Goal: Check status: Check status

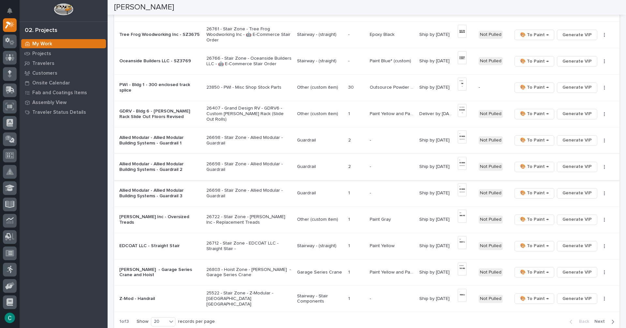
scroll to position [424, 0]
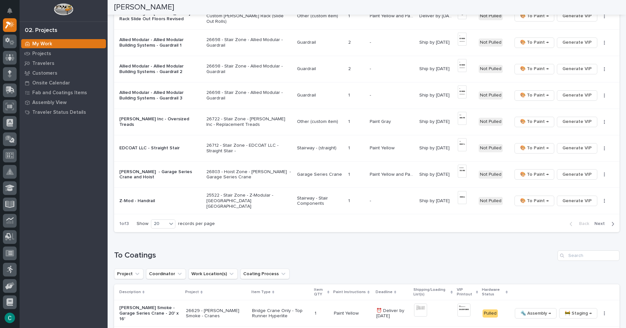
click at [612, 225] on icon "button" at bounding box center [613, 224] width 2 height 4
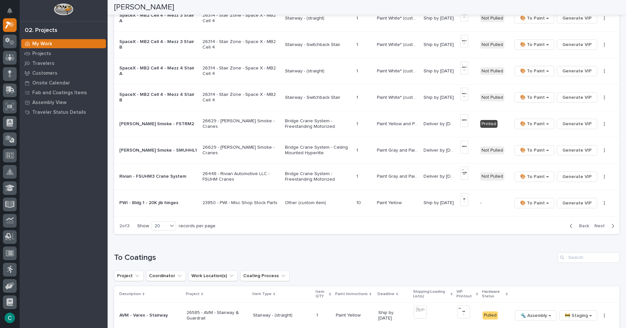
click at [595, 225] on span "Next" at bounding box center [601, 226] width 14 height 6
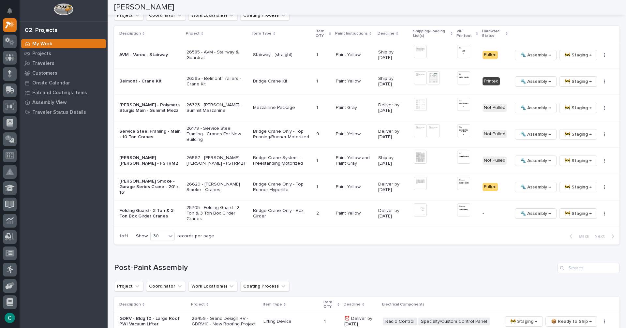
scroll to position [196, 0]
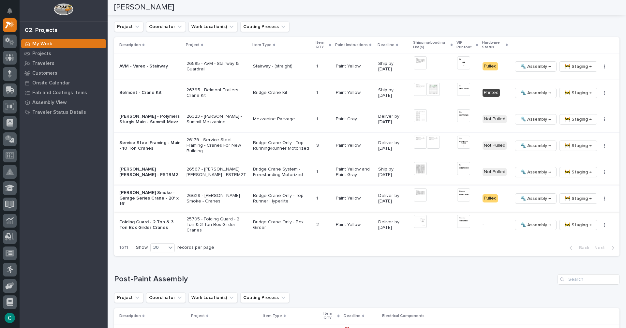
click at [414, 189] on img at bounding box center [420, 194] width 13 height 13
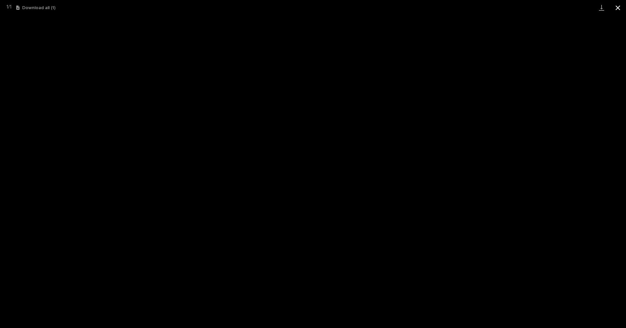
click at [614, 6] on button "Close gallery" at bounding box center [617, 7] width 16 height 15
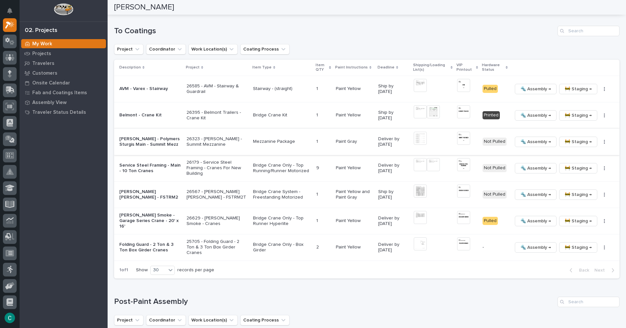
scroll to position [163, 0]
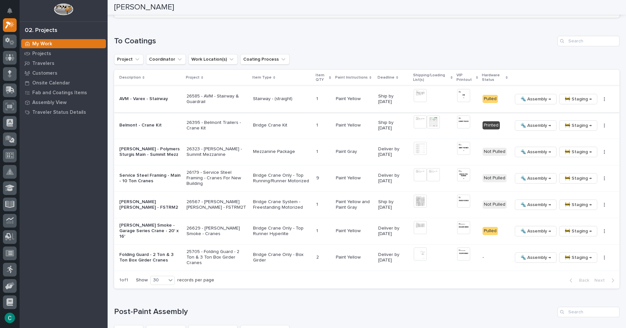
click at [566, 95] on span "🚧 Staging →" at bounding box center [577, 99] width 27 height 8
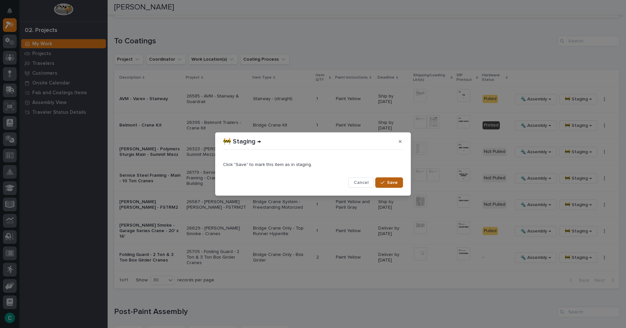
click at [393, 183] on span "Save" at bounding box center [392, 183] width 11 height 6
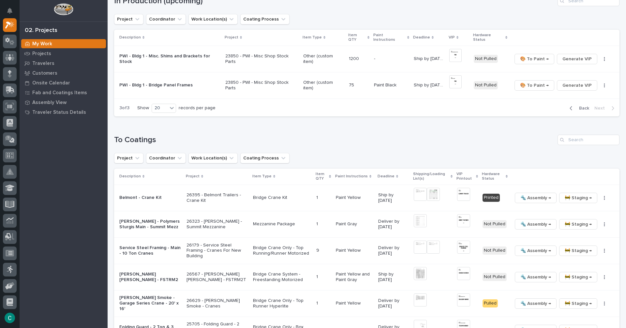
scroll to position [98, 0]
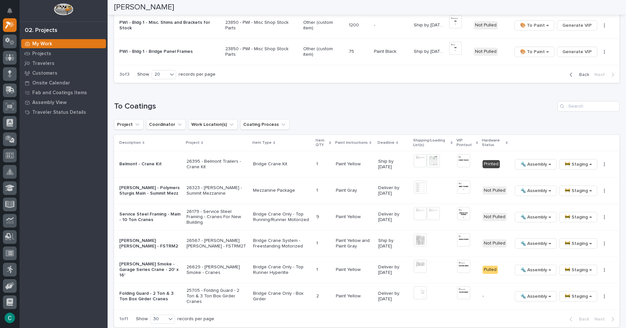
click at [569, 72] on div "button" at bounding box center [572, 75] width 6 height 6
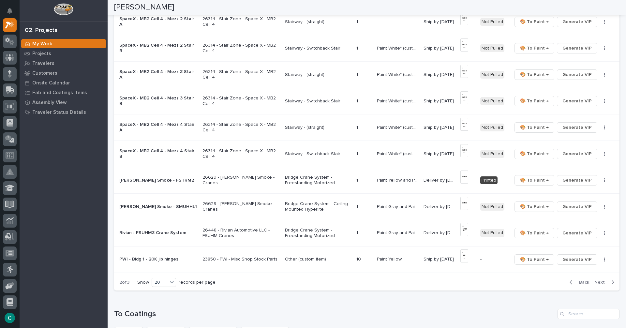
scroll to position [403, 0]
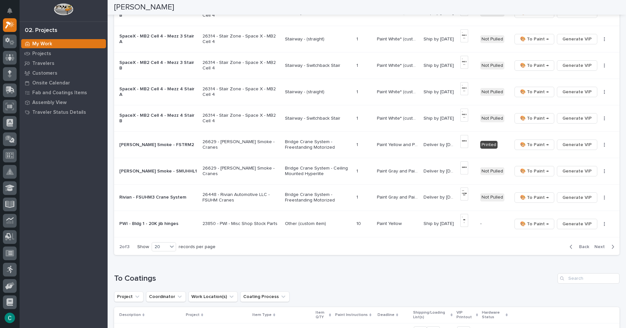
click at [576, 246] on span "Back" at bounding box center [582, 247] width 14 height 6
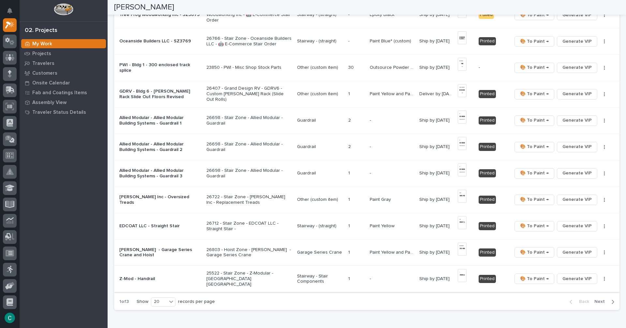
scroll to position [338, 0]
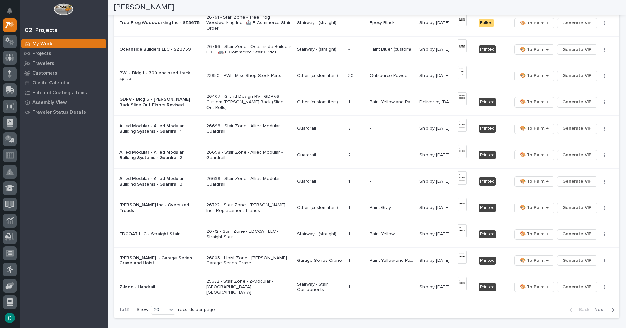
click at [306, 126] on p "Guardrail" at bounding box center [320, 129] width 46 height 6
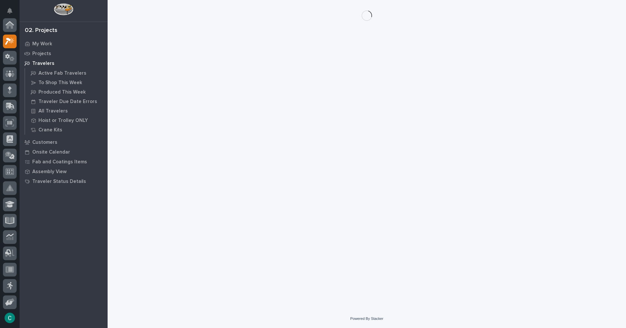
scroll to position [16, 0]
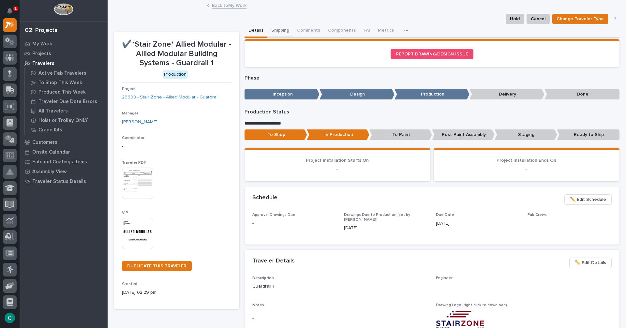
click at [279, 30] on button "Shipping" at bounding box center [280, 31] width 26 height 14
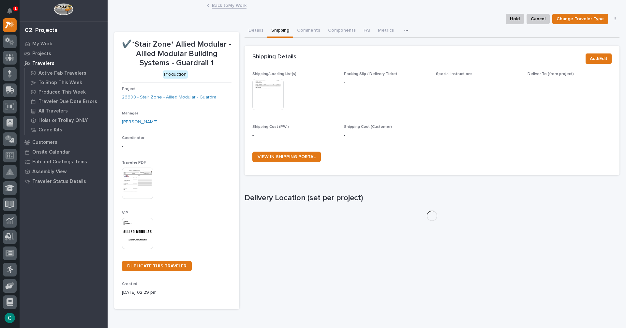
click at [273, 84] on img at bounding box center [267, 94] width 31 height 31
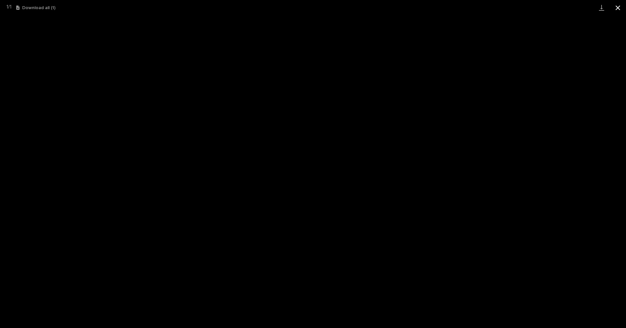
click at [616, 7] on button "Close gallery" at bounding box center [617, 7] width 16 height 15
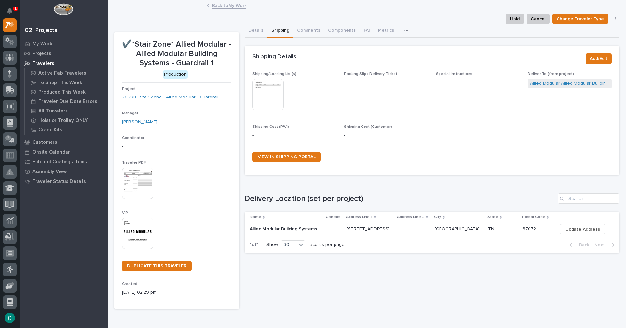
click at [239, 7] on link "Back to My Work" at bounding box center [229, 4] width 35 height 7
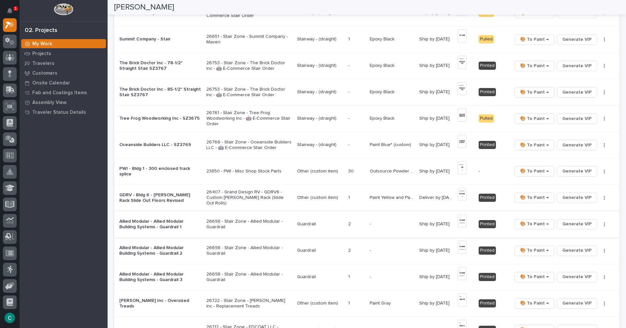
scroll to position [293, 0]
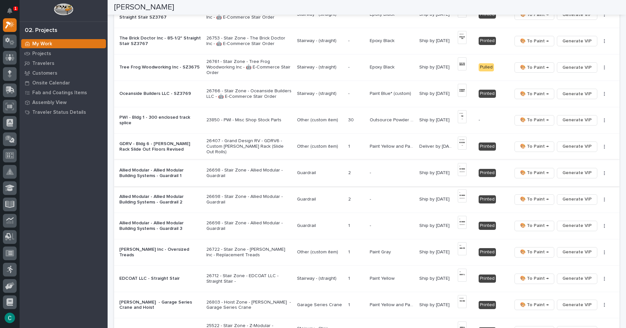
click at [538, 174] on span "🎨 To Paint →" at bounding box center [534, 173] width 29 height 8
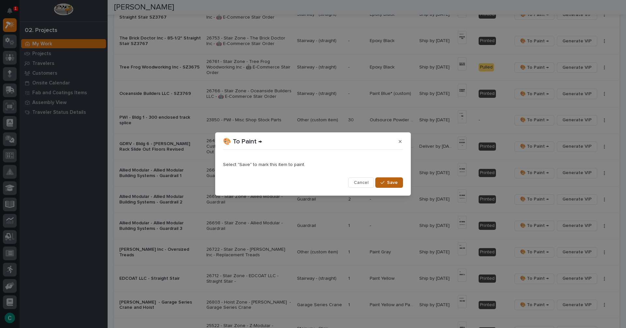
click at [397, 182] on span "Save" at bounding box center [392, 183] width 11 height 6
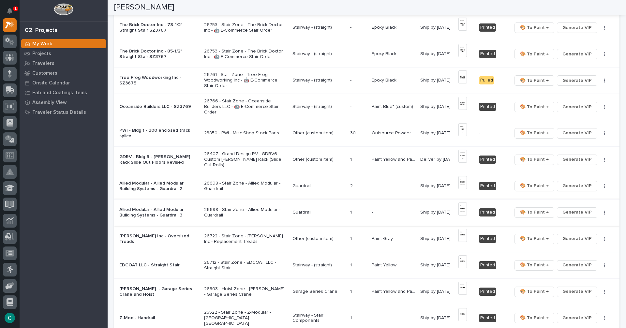
scroll to position [307, 0]
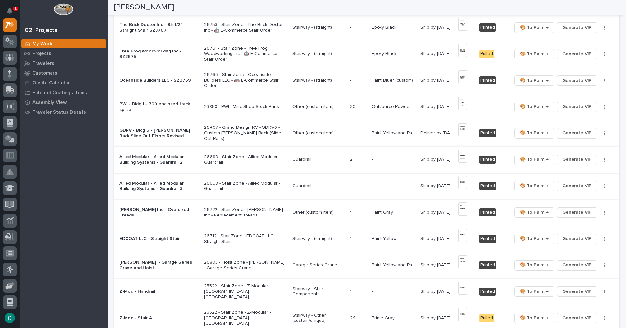
click at [533, 161] on span "🎨 To Paint →" at bounding box center [534, 159] width 29 height 8
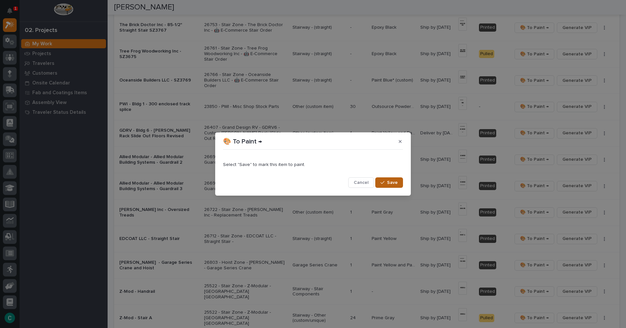
click at [395, 184] on span "Save" at bounding box center [392, 183] width 11 height 6
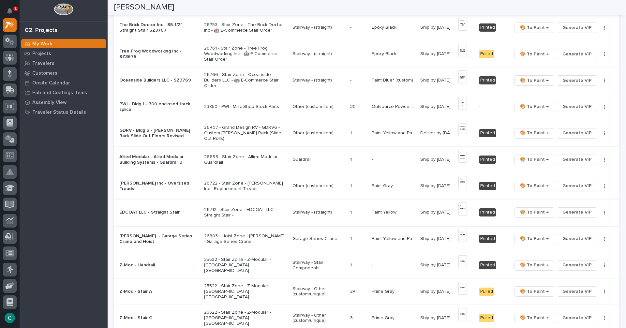
scroll to position [320, 0]
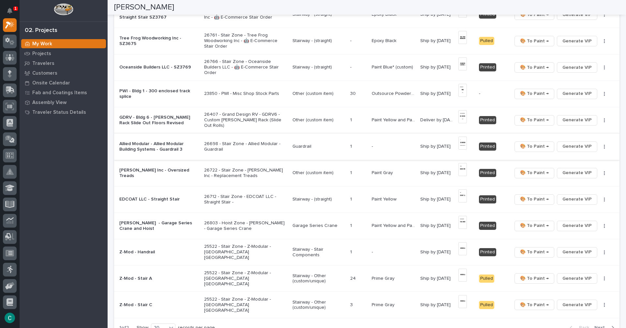
click at [530, 149] on span "🎨 To Paint →" at bounding box center [534, 146] width 29 height 8
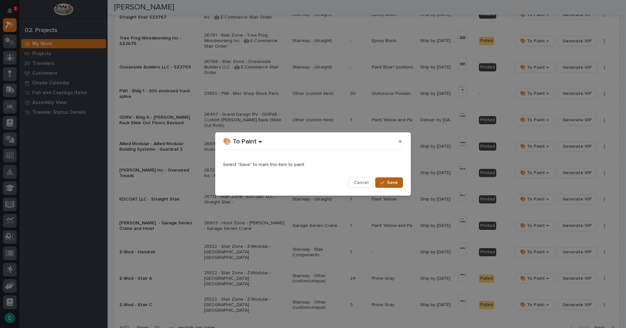
click at [399, 185] on button "Save" at bounding box center [389, 182] width 28 height 10
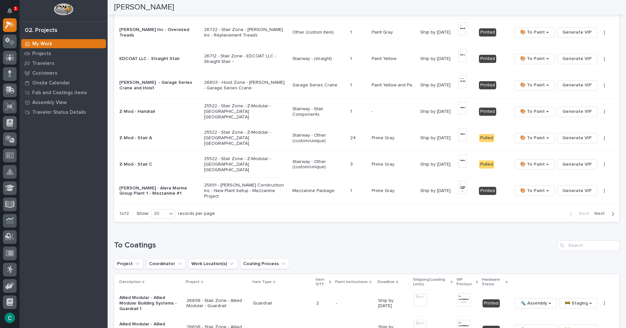
scroll to position [431, 0]
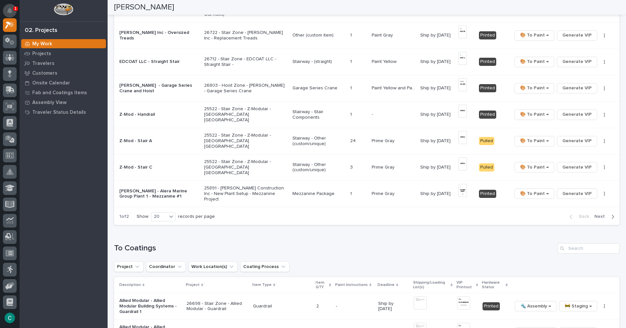
click at [11, 9] on icon "Notifications" at bounding box center [9, 11] width 5 height 6
click at [14, 8] on button "Notifications" at bounding box center [10, 11] width 14 height 14
click at [35, 6] on div at bounding box center [64, 11] width 88 height 22
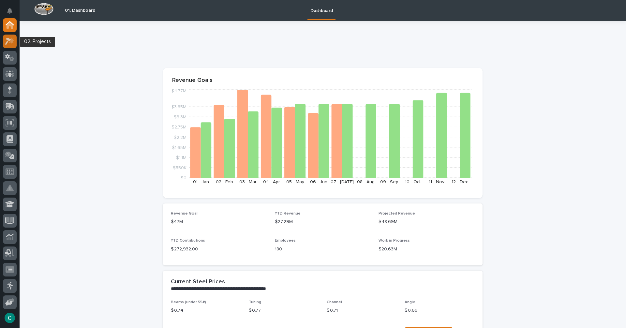
click at [16, 41] on div at bounding box center [10, 42] width 14 height 14
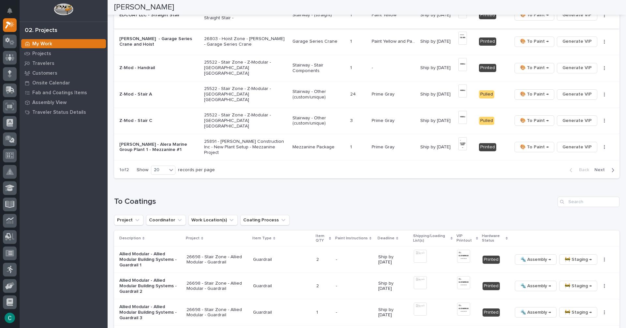
scroll to position [489, 0]
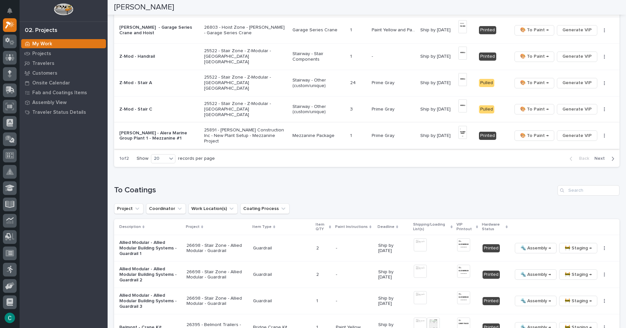
click at [462, 135] on img at bounding box center [462, 132] width 9 height 13
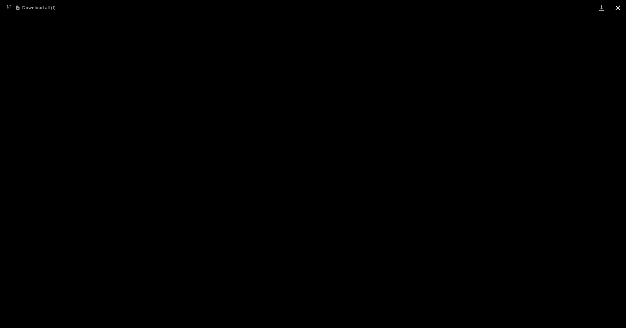
click at [621, 9] on button "Close gallery" at bounding box center [617, 7] width 16 height 15
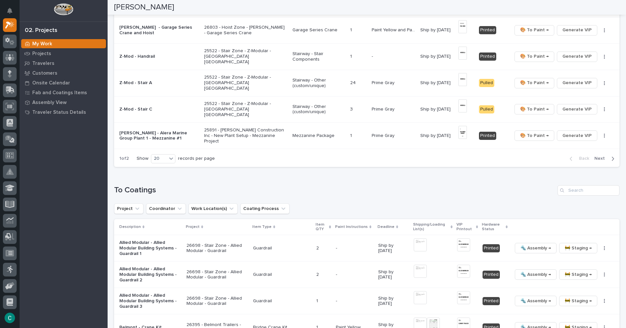
click at [608, 157] on div "button" at bounding box center [611, 159] width 6 height 6
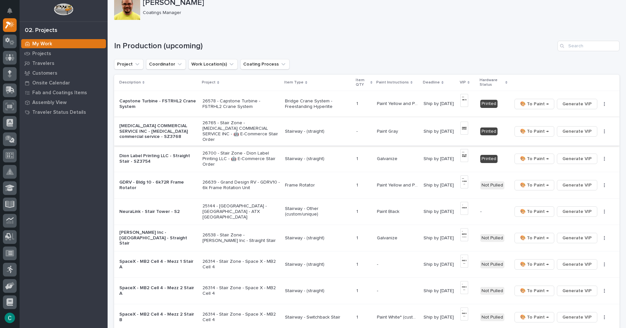
scroll to position [52, 0]
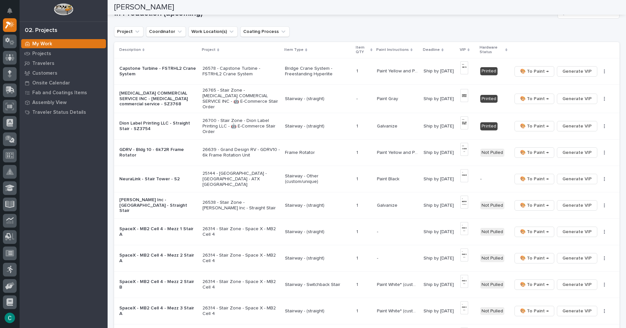
click at [308, 72] on p "Bridge Crane System - Freestanding Hyperlite" at bounding box center [318, 71] width 66 height 11
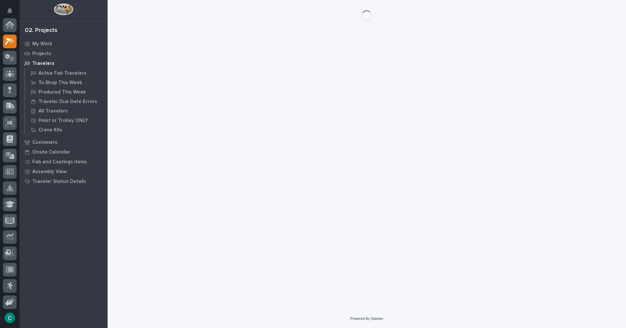
scroll to position [16, 0]
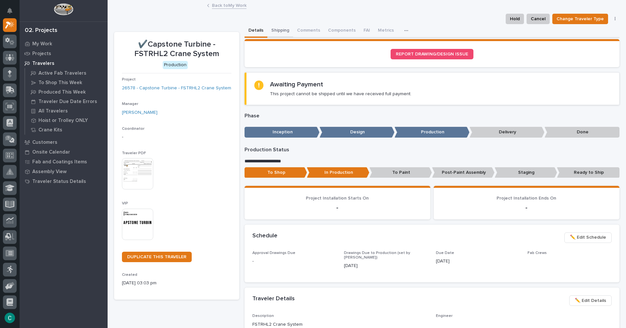
click at [283, 34] on button "Shipping" at bounding box center [280, 31] width 26 height 14
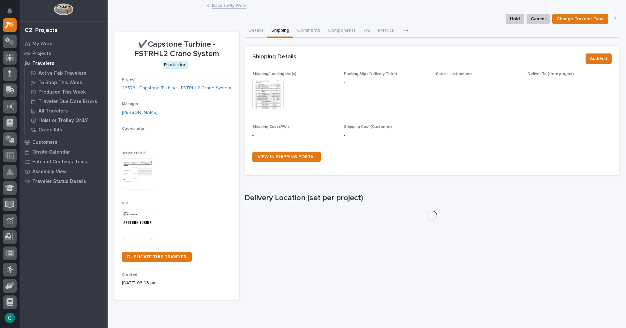
click at [274, 86] on img at bounding box center [267, 94] width 31 height 31
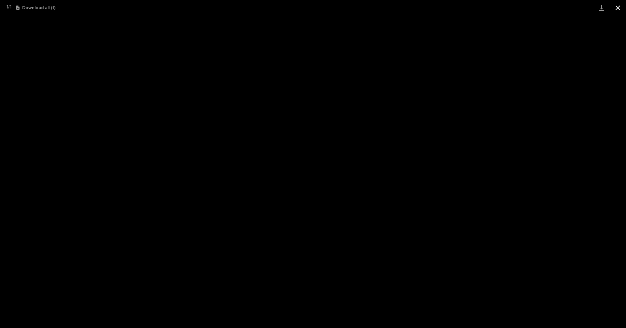
click at [621, 10] on button "Close gallery" at bounding box center [617, 7] width 16 height 15
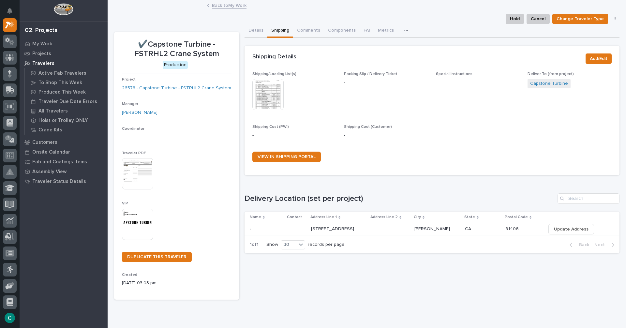
click at [224, 7] on link "Back to My Work" at bounding box center [229, 4] width 35 height 7
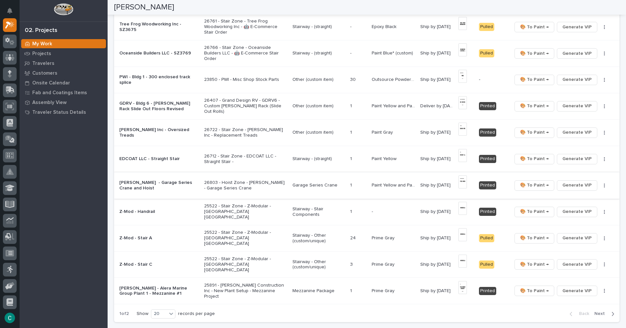
scroll to position [391, 0]
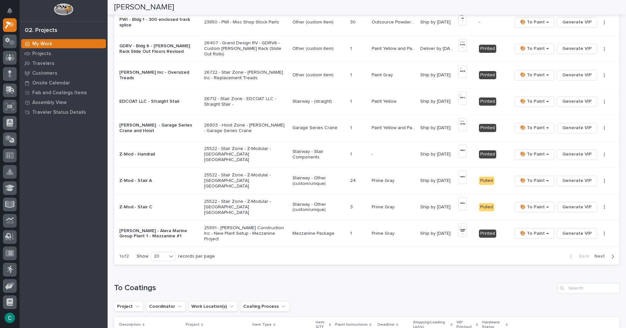
click at [596, 257] on span "Next" at bounding box center [601, 256] width 14 height 6
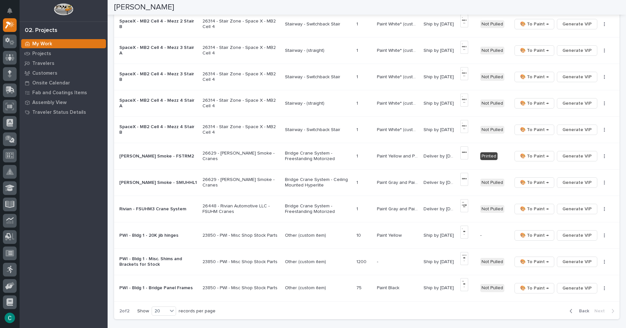
scroll to position [313, 0]
click at [309, 155] on p "Bridge Crane System - Freestanding Motorized" at bounding box center [318, 155] width 66 height 11
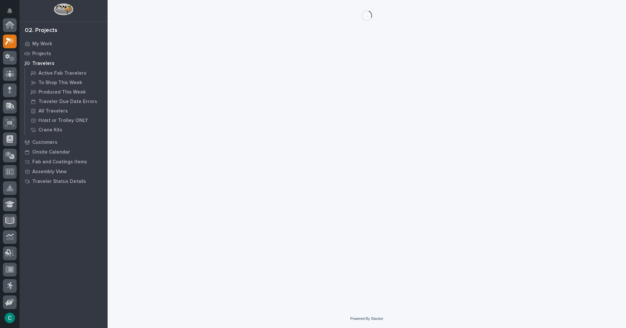
scroll to position [16, 0]
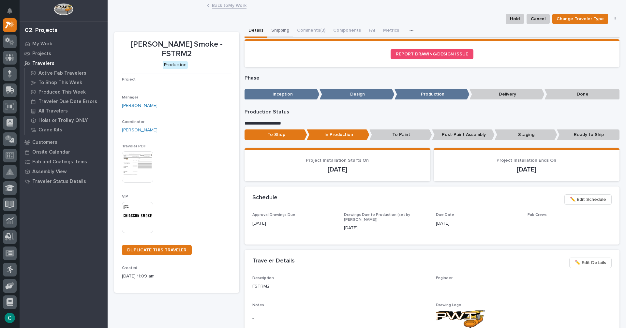
click at [274, 31] on button "Shipping" at bounding box center [280, 31] width 26 height 14
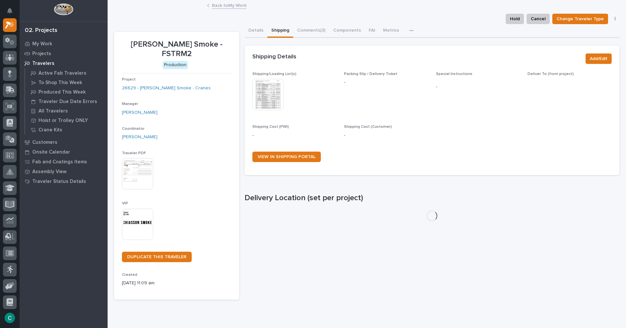
click at [271, 85] on img at bounding box center [267, 94] width 31 height 31
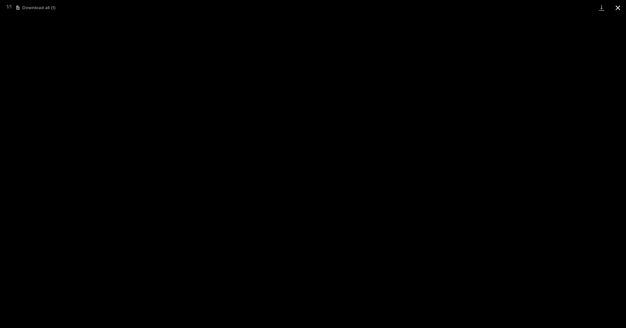
click at [621, 8] on button "Close gallery" at bounding box center [617, 7] width 16 height 15
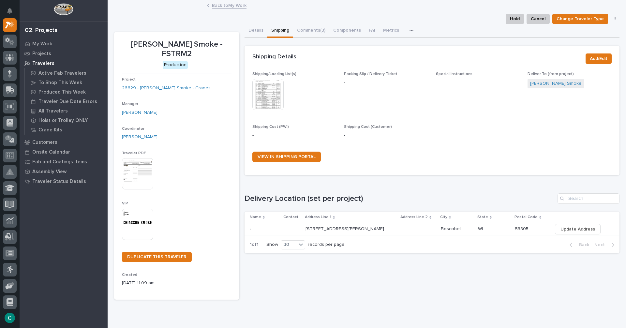
click at [215, 8] on link "Back to My Work" at bounding box center [229, 4] width 35 height 7
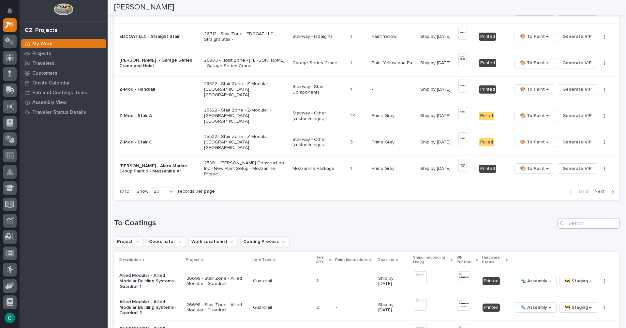
scroll to position [456, 0]
click at [594, 189] on span "Next" at bounding box center [601, 191] width 14 height 6
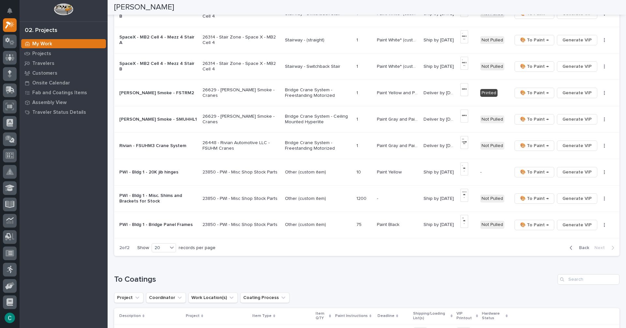
scroll to position [378, 0]
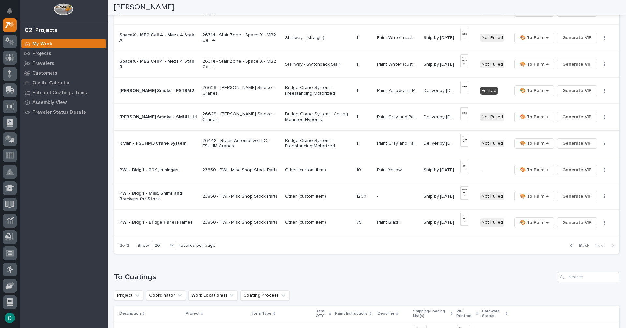
click at [464, 110] on img at bounding box center [464, 113] width 8 height 13
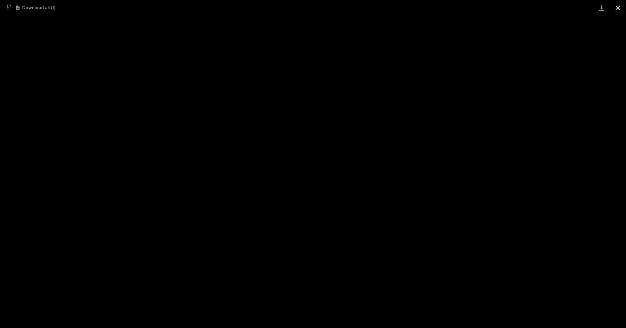
click at [617, 12] on button "Close gallery" at bounding box center [617, 7] width 16 height 15
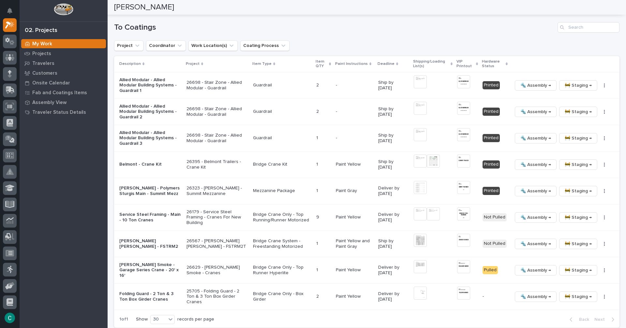
scroll to position [638, 0]
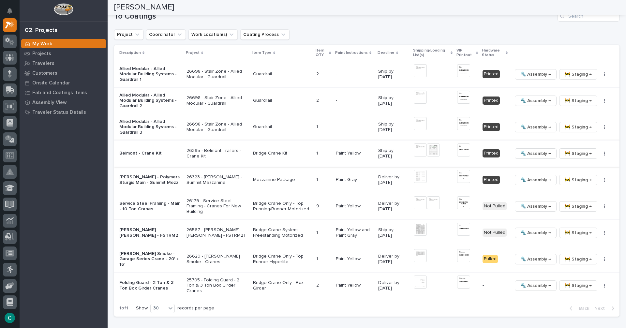
click at [460, 149] on img at bounding box center [463, 149] width 13 height 13
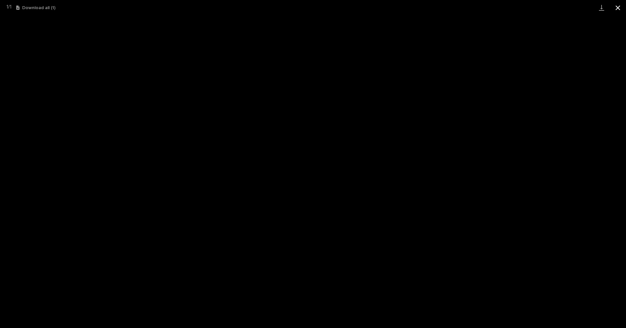
click at [618, 6] on button "Close gallery" at bounding box center [617, 7] width 16 height 15
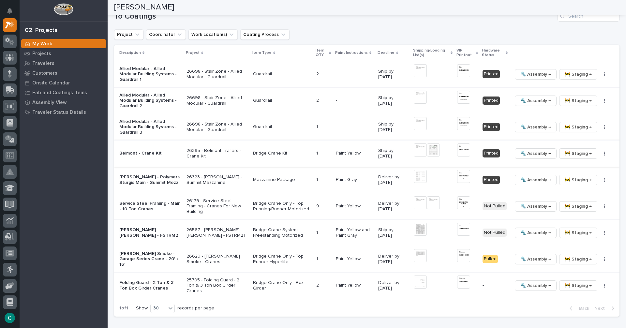
click at [545, 151] on span "🔩 Assembly →" at bounding box center [535, 154] width 31 height 8
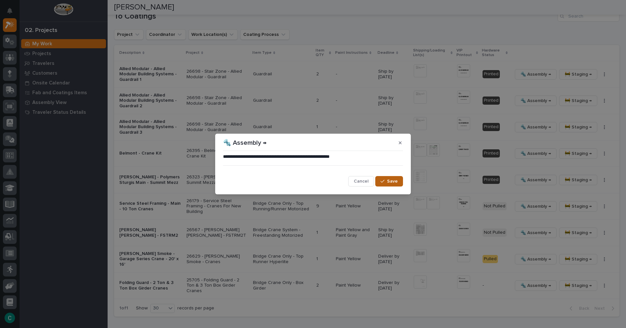
click at [382, 182] on icon "button" at bounding box center [382, 181] width 4 height 5
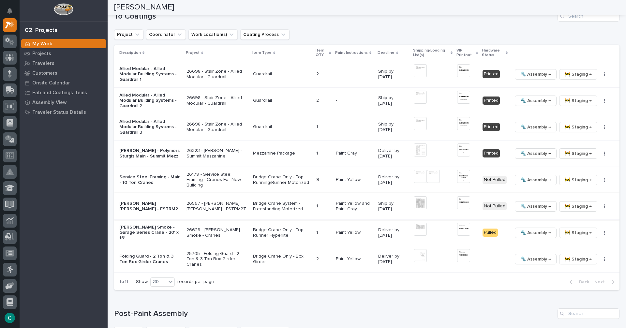
click at [457, 202] on img at bounding box center [463, 202] width 13 height 13
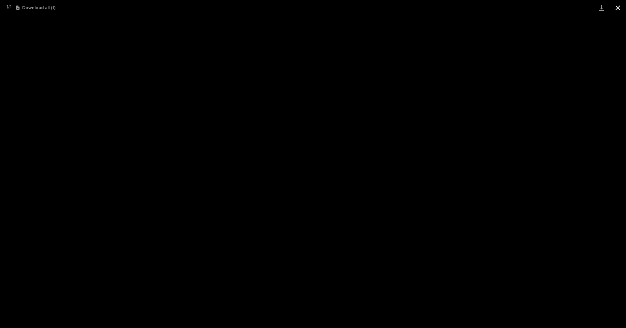
click at [617, 7] on button "Close gallery" at bounding box center [617, 7] width 16 height 15
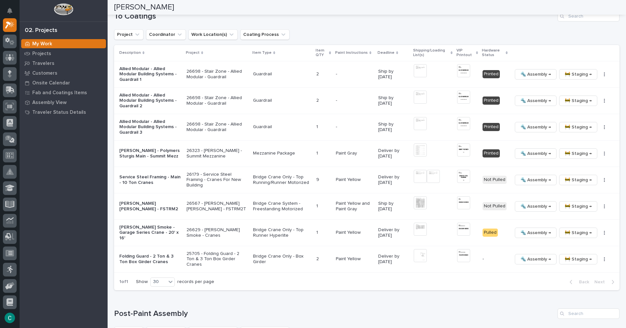
click at [419, 219] on tr "[PERSON_NAME] Smoke - Garage Series Crane - 20' x 16' 26629 - [PERSON_NAME] Smo…" at bounding box center [366, 232] width 505 height 26
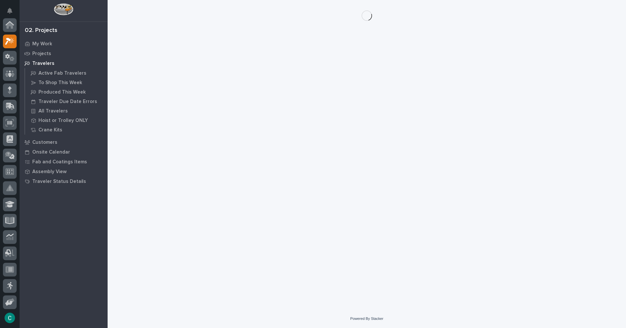
scroll to position [16, 0]
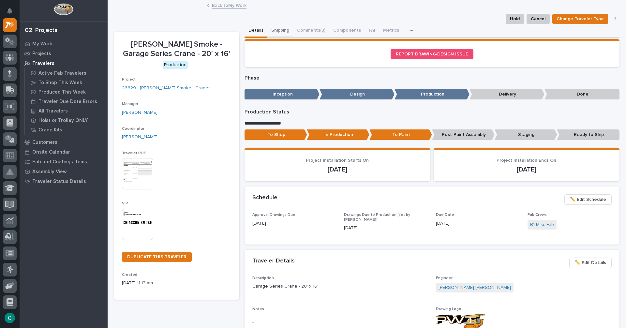
drag, startPoint x: 277, startPoint y: 27, endPoint x: 287, endPoint y: 38, distance: 15.0
click at [277, 27] on button "Shipping" at bounding box center [280, 31] width 26 height 14
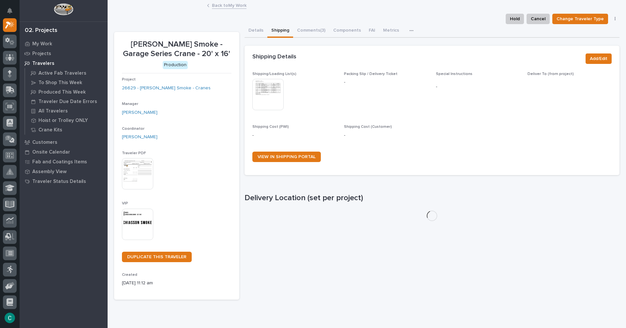
click at [259, 90] on img at bounding box center [267, 94] width 31 height 31
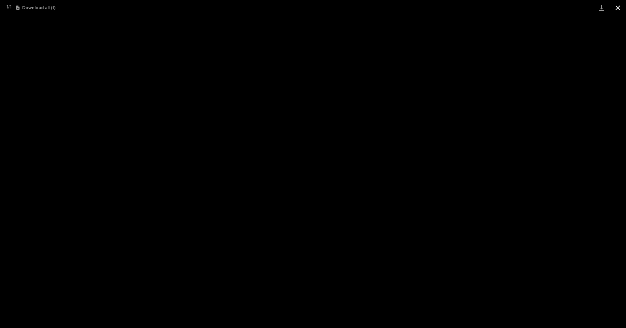
click at [618, 3] on button "Close gallery" at bounding box center [617, 7] width 16 height 15
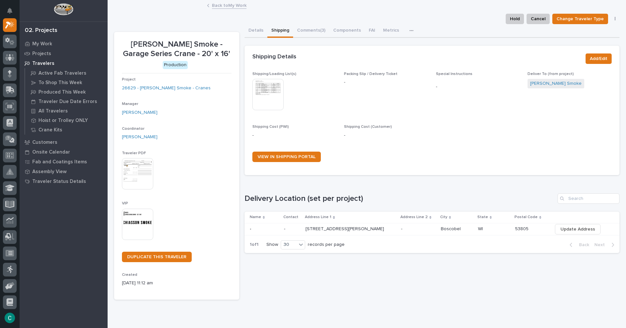
click at [234, 5] on link "Back to My Work" at bounding box center [229, 4] width 35 height 7
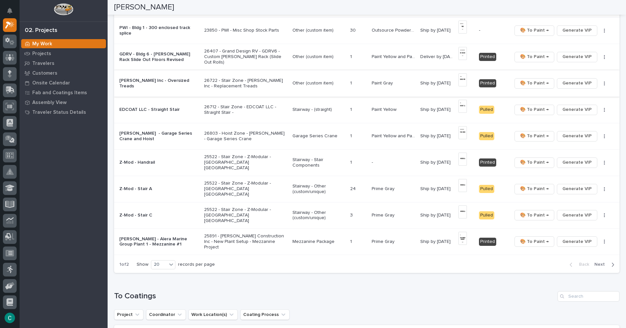
scroll to position [391, 0]
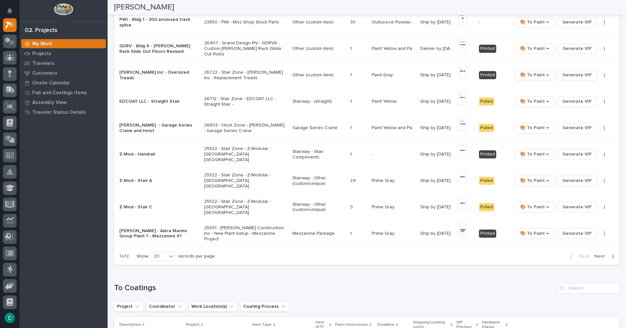
click at [602, 257] on span "Next" at bounding box center [601, 256] width 14 height 6
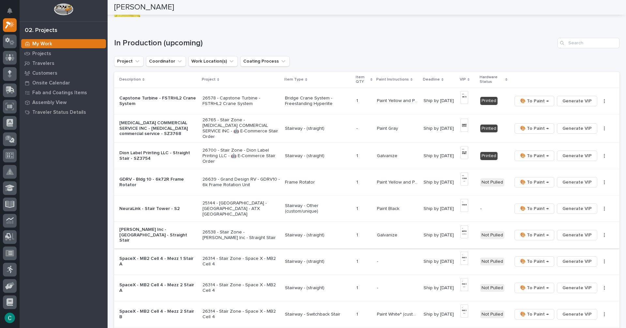
scroll to position [20, 0]
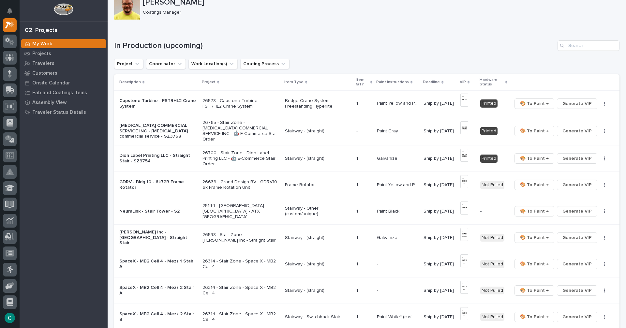
click at [231, 100] on p "26578 - Capstone Turbine - FSTRHL2 Crane System" at bounding box center [240, 103] width 77 height 11
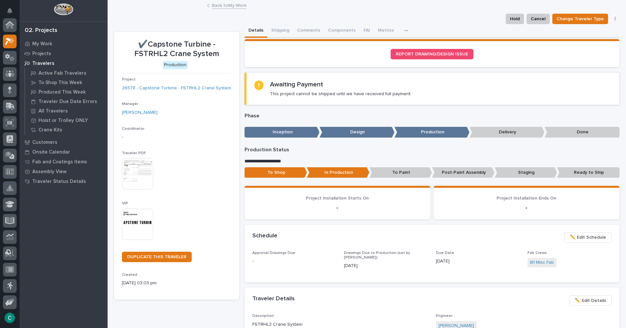
scroll to position [16, 0]
click at [277, 27] on button "Shipping" at bounding box center [280, 31] width 26 height 14
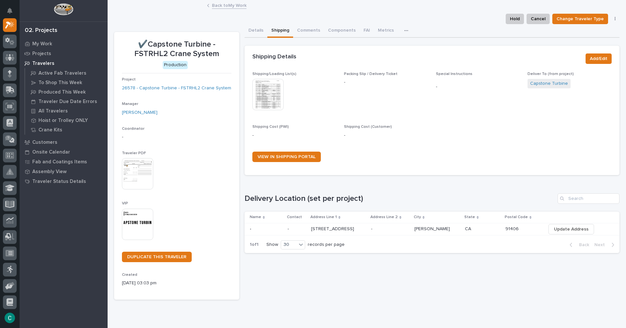
click at [269, 92] on img at bounding box center [267, 94] width 31 height 31
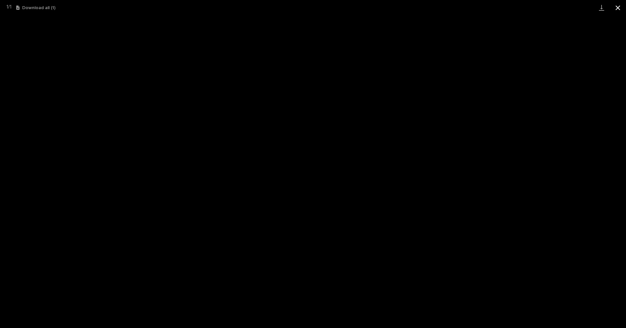
click at [619, 8] on button "Close gallery" at bounding box center [617, 7] width 16 height 15
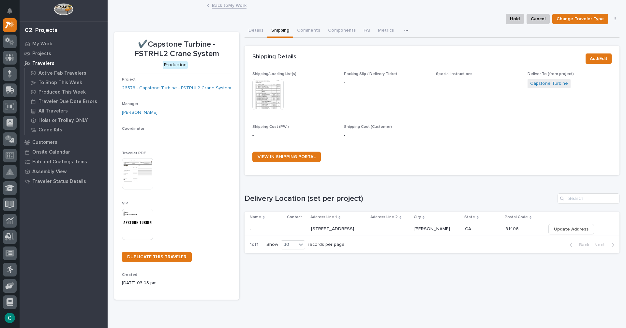
click at [236, 2] on link "Back to My Work" at bounding box center [229, 4] width 35 height 7
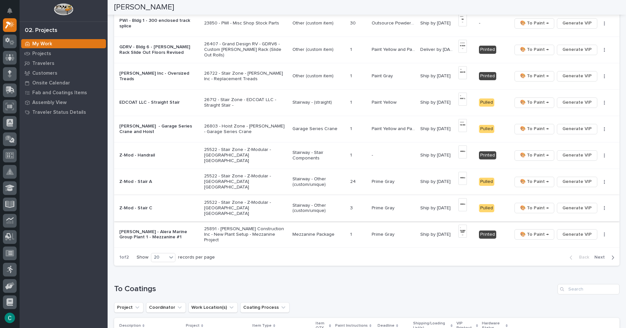
scroll to position [391, 0]
click at [601, 257] on span "Next" at bounding box center [601, 256] width 14 height 6
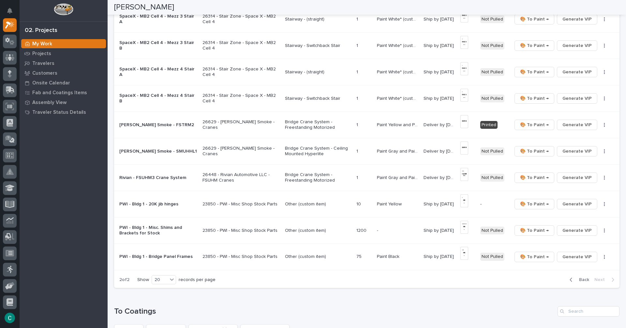
scroll to position [345, 0]
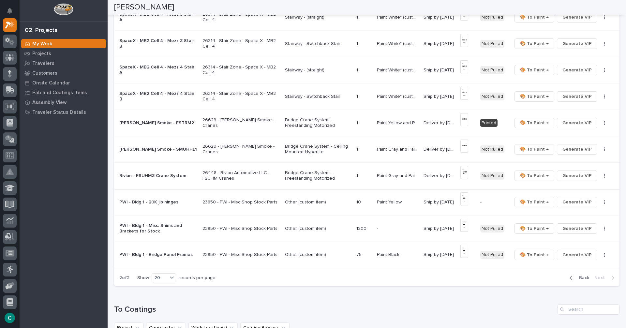
click at [464, 168] on img at bounding box center [464, 172] width 8 height 13
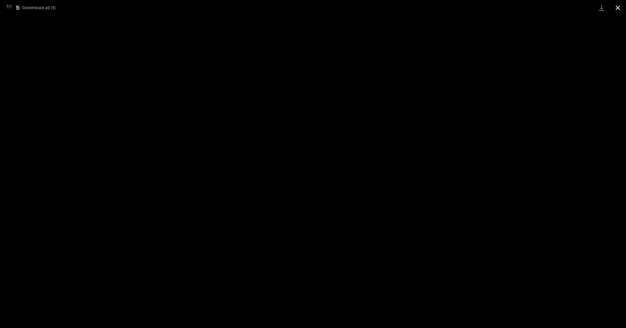
click at [617, 10] on button "Close gallery" at bounding box center [617, 7] width 16 height 15
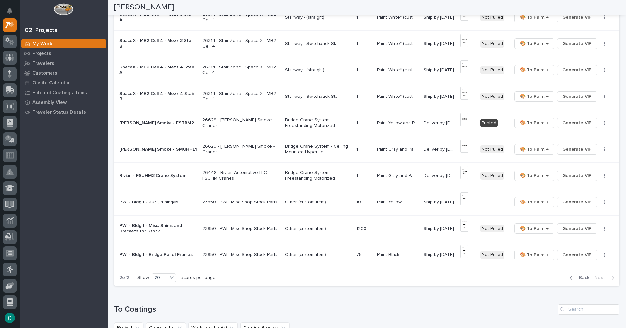
click at [575, 275] on span "Back" at bounding box center [582, 278] width 14 height 6
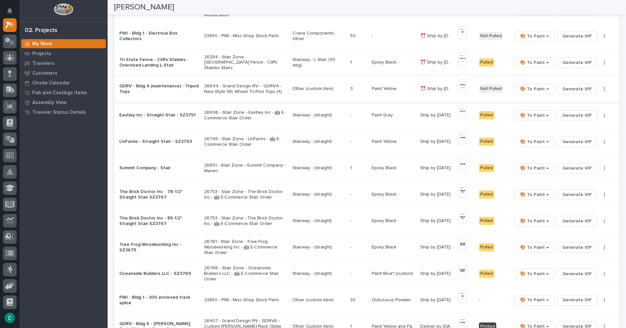
scroll to position [0, 0]
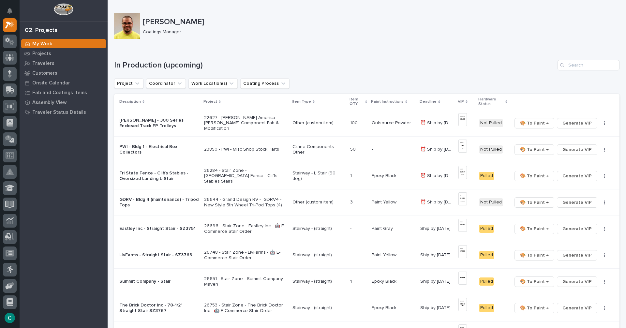
click at [166, 179] on p "Tri State Fence - Cliffs Stables - Oversized Landing L-Stair" at bounding box center [159, 175] width 80 height 11
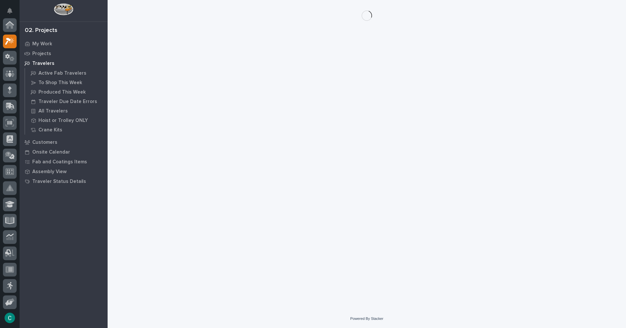
scroll to position [16, 0]
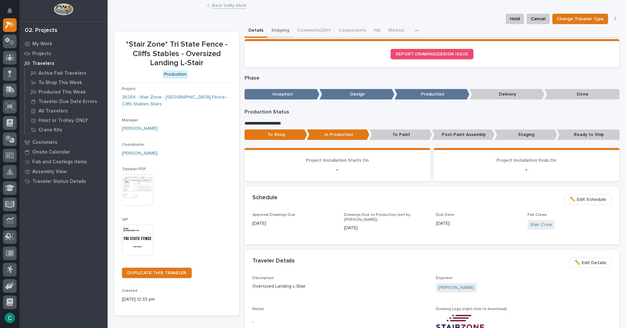
click at [279, 31] on button "Shipping" at bounding box center [280, 31] width 26 height 14
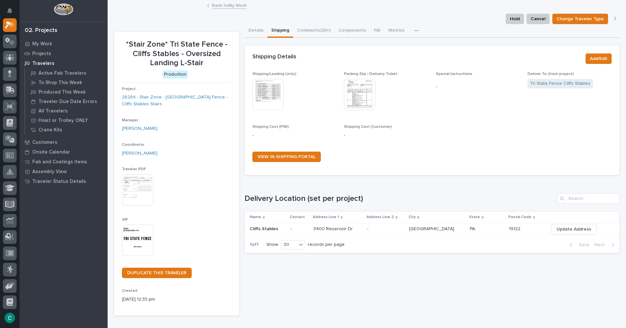
click at [263, 93] on img at bounding box center [267, 94] width 31 height 31
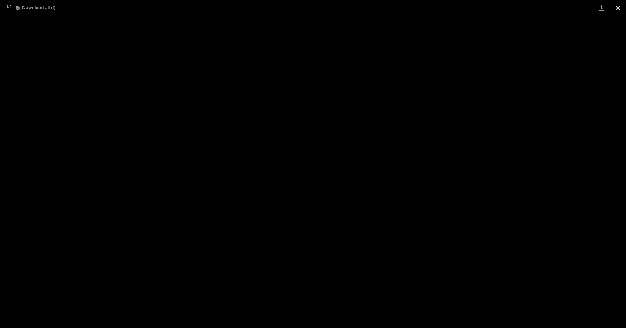
click at [617, 7] on button "Close gallery" at bounding box center [617, 7] width 16 height 15
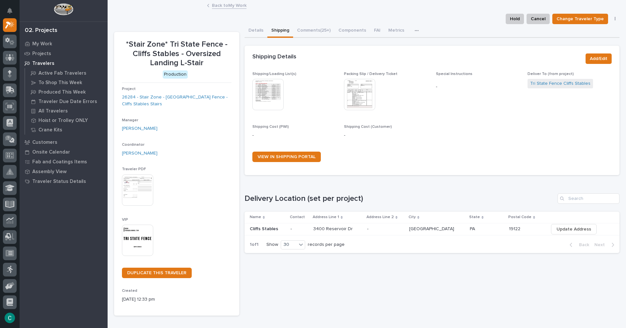
click at [147, 237] on img at bounding box center [137, 240] width 31 height 31
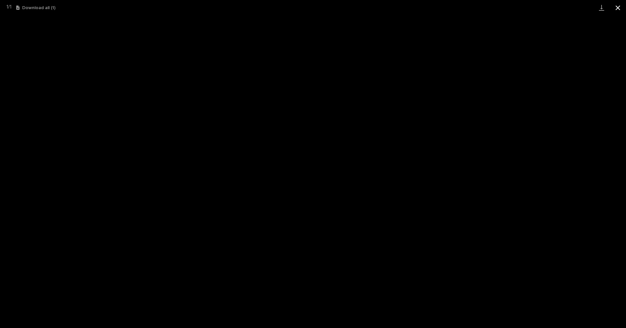
drag, startPoint x: 616, startPoint y: 8, endPoint x: 612, endPoint y: 14, distance: 7.8
click at [616, 8] on button "Close gallery" at bounding box center [617, 7] width 16 height 15
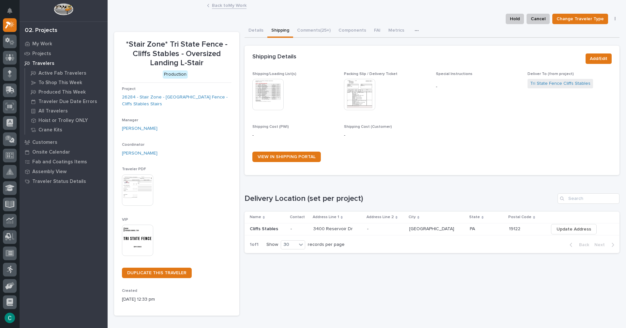
click at [232, 4] on link "Back to My Work" at bounding box center [229, 4] width 35 height 7
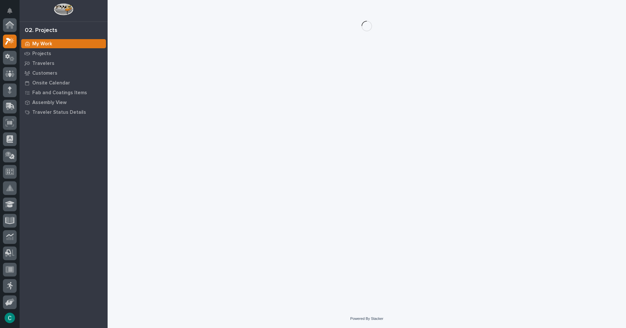
scroll to position [16, 0]
click at [48, 45] on p "My Work" at bounding box center [42, 44] width 20 height 6
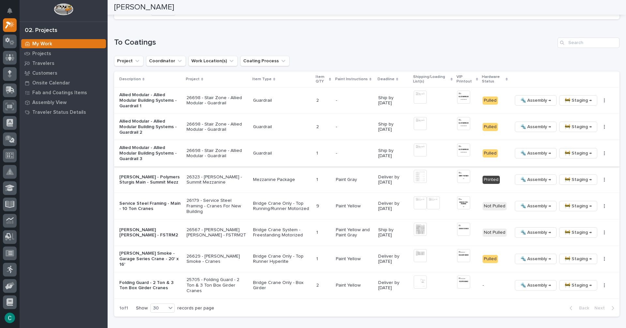
scroll to position [652, 0]
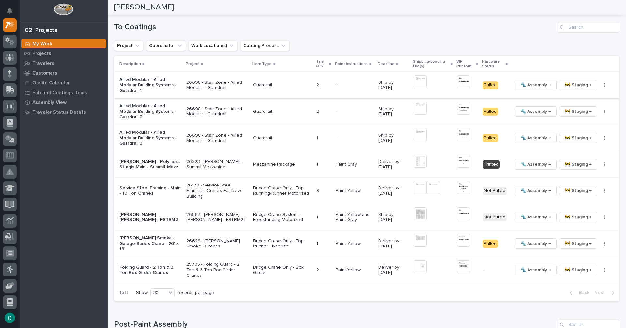
click at [457, 82] on img at bounding box center [463, 81] width 13 height 13
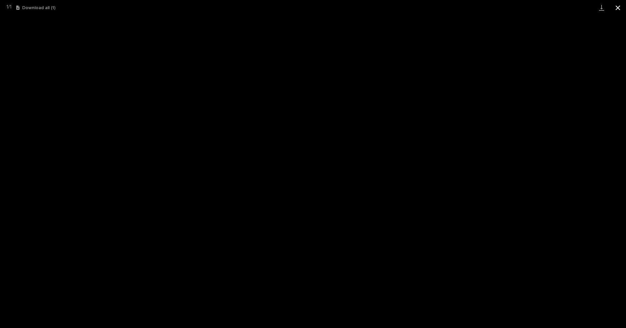
click at [618, 10] on button "Close gallery" at bounding box center [617, 7] width 16 height 15
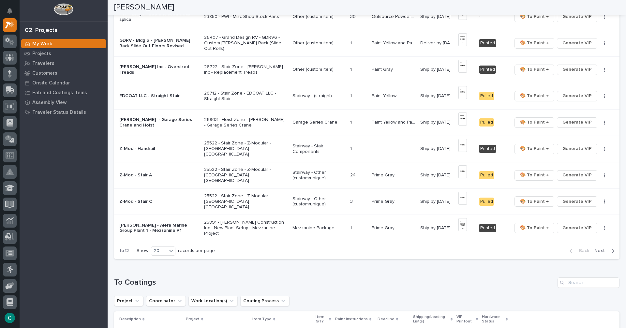
scroll to position [391, 0]
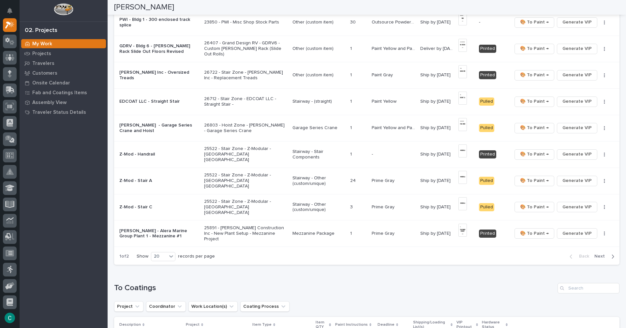
click at [600, 257] on span "Next" at bounding box center [601, 256] width 14 height 6
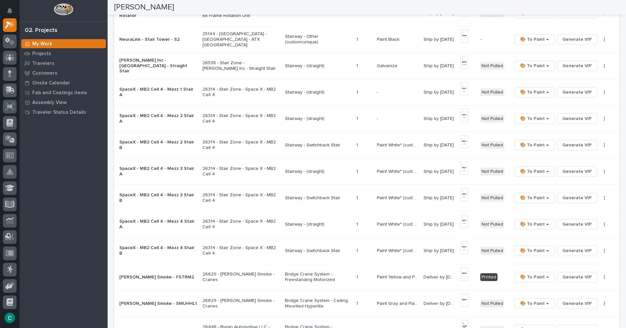
scroll to position [150, 0]
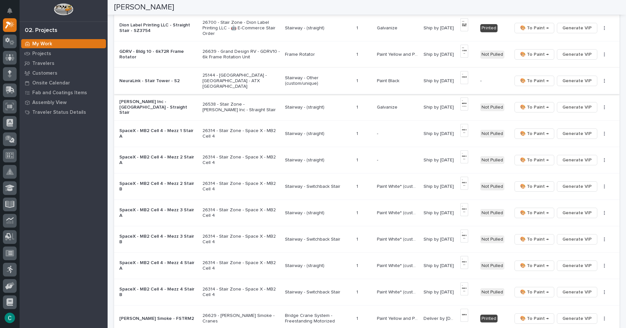
click at [465, 76] on img at bounding box center [464, 77] width 8 height 13
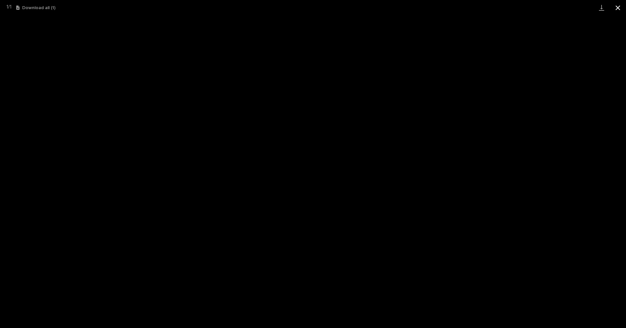
click at [615, 5] on button "Close gallery" at bounding box center [617, 7] width 16 height 15
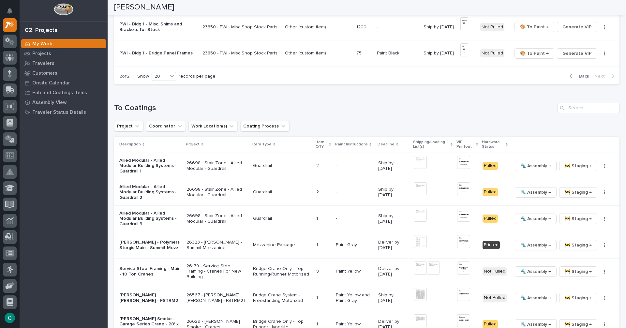
scroll to position [606, 0]
